Goal: Information Seeking & Learning: Learn about a topic

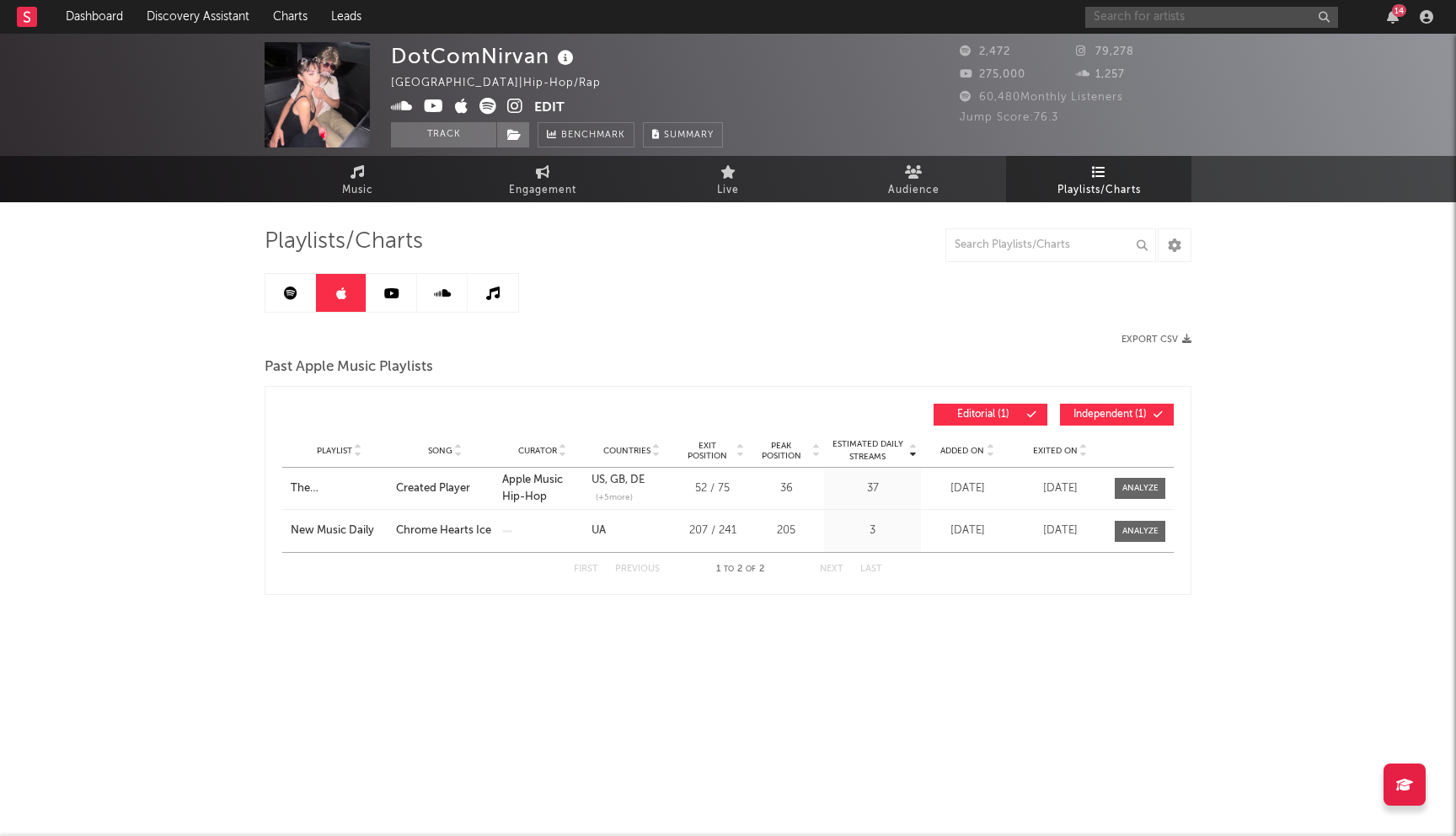
click at [1178, 13] on input "text" at bounding box center [1211, 17] width 253 height 21
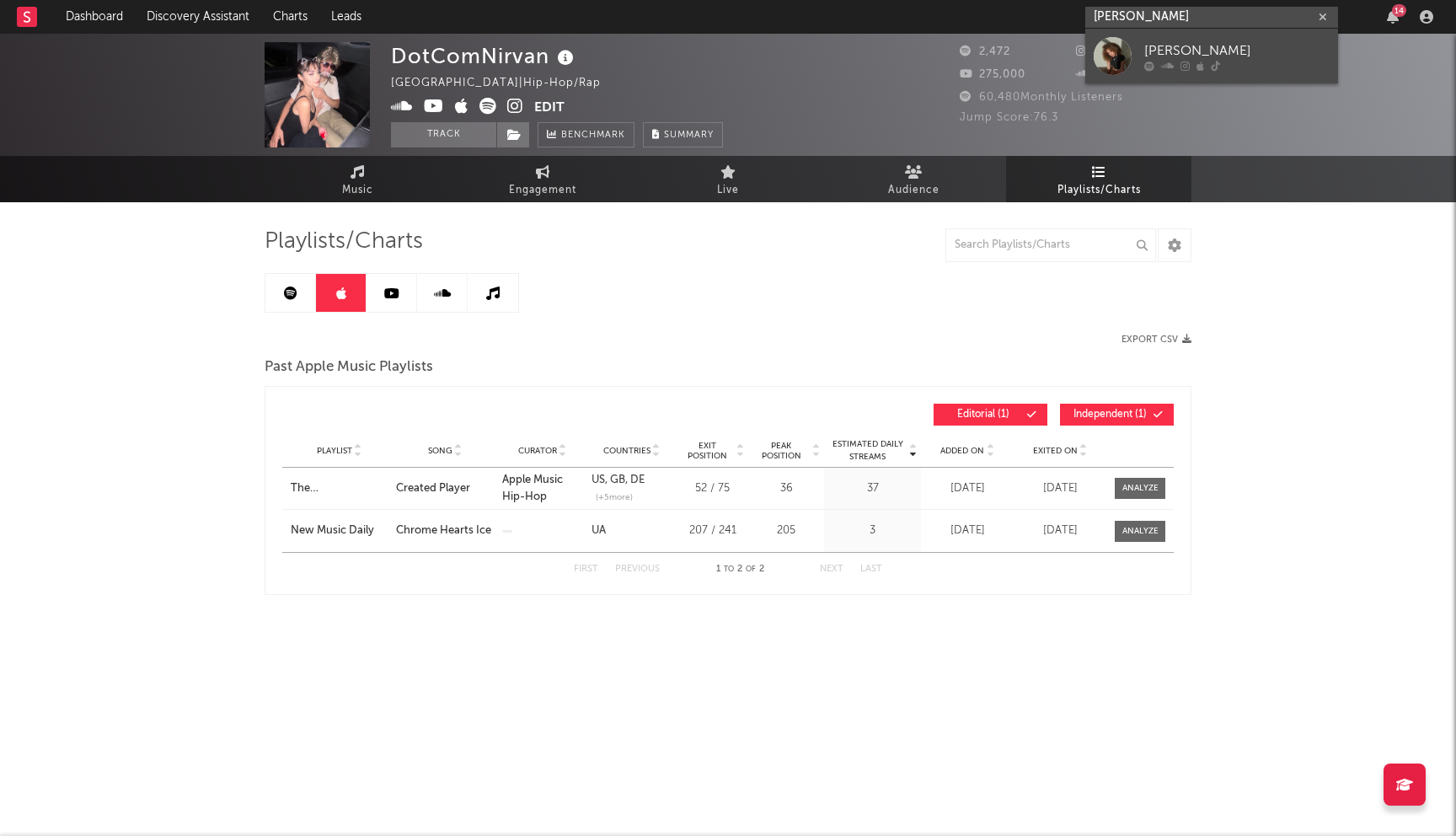
type input "[PERSON_NAME]"
click at [1160, 52] on div "[PERSON_NAME]" at bounding box center [1236, 51] width 185 height 21
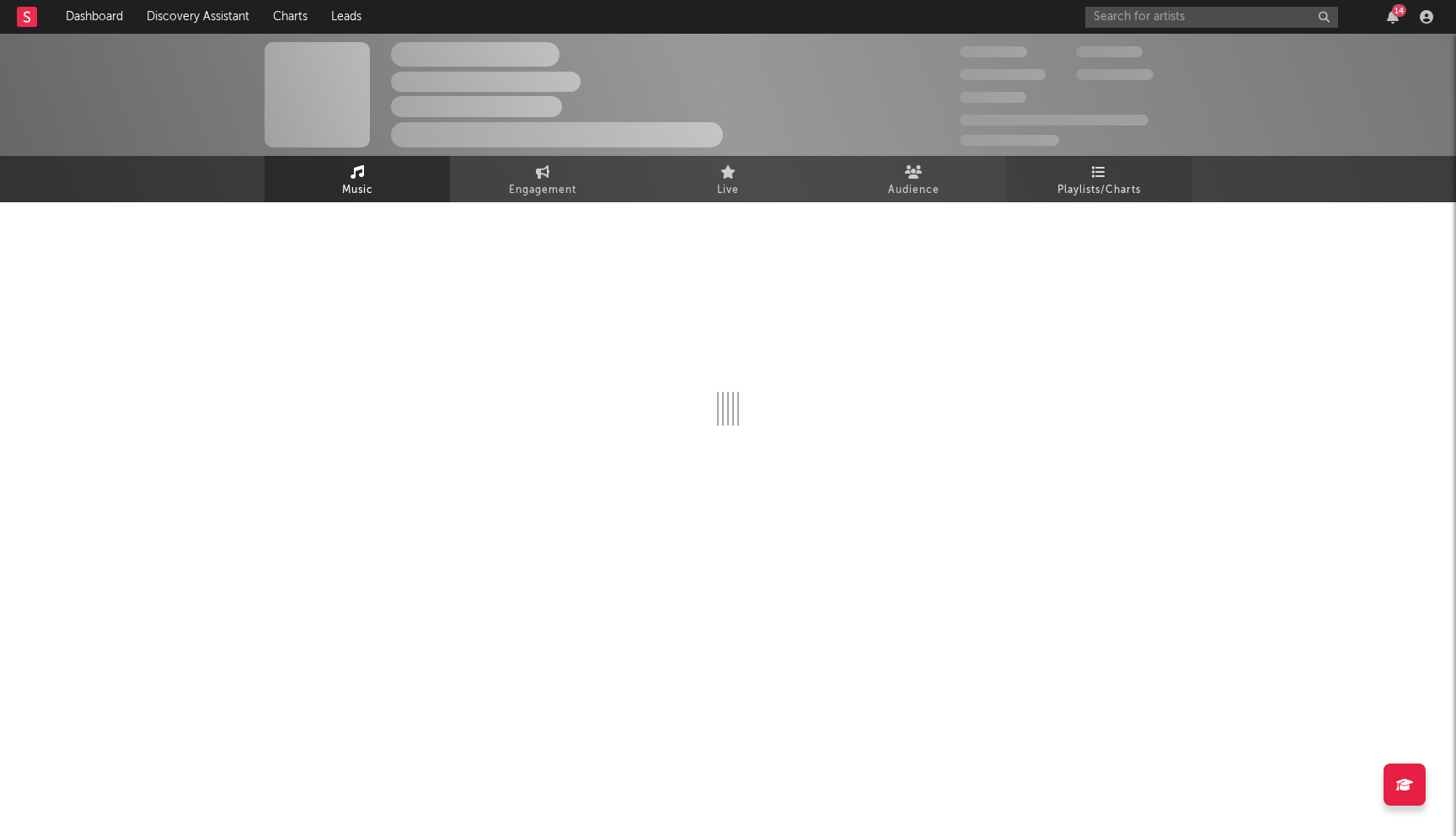
select select "1w"
